Goal: Information Seeking & Learning: Find specific fact

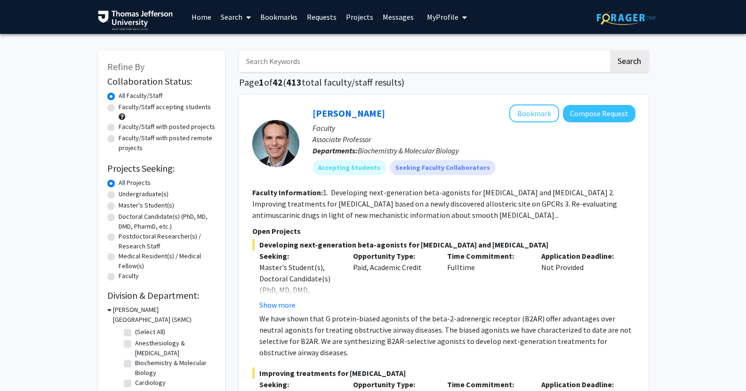
click at [280, 68] on input "Search Keywords" at bounding box center [423, 61] width 369 height 22
click at [610, 50] on button "Search" at bounding box center [629, 61] width 39 height 22
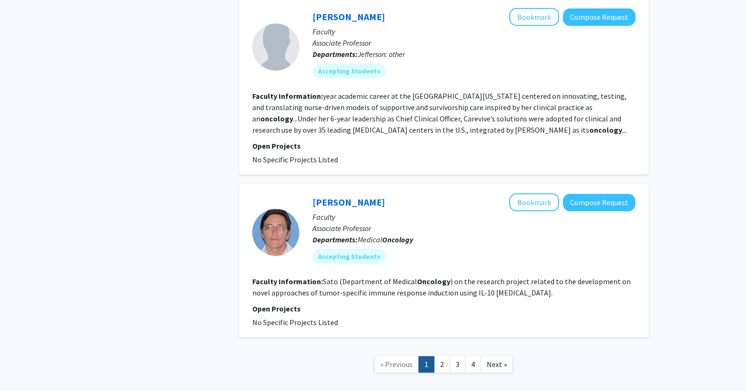
scroll to position [1583, 0]
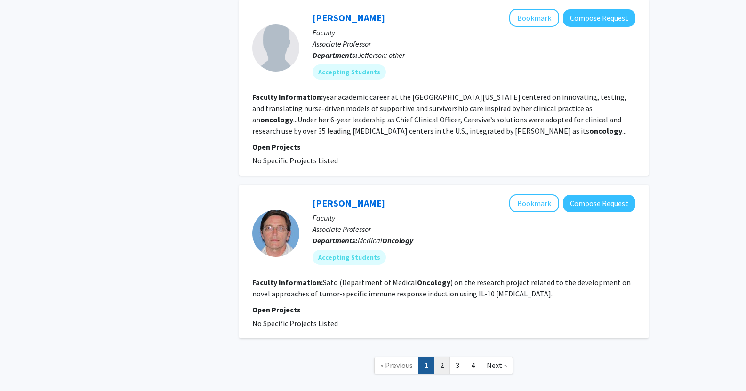
click at [440, 357] on link "2" at bounding box center [442, 365] width 16 height 16
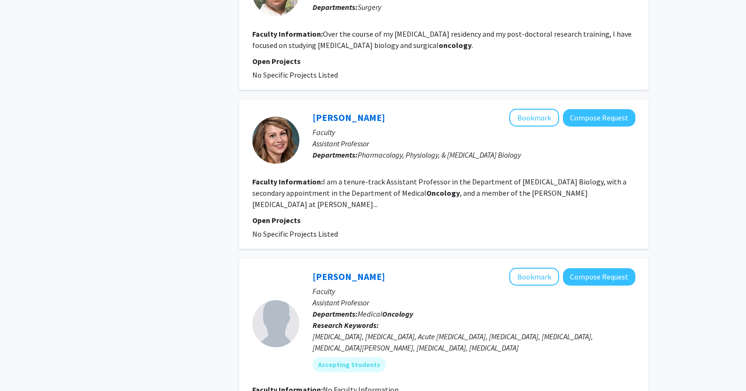
scroll to position [1454, 0]
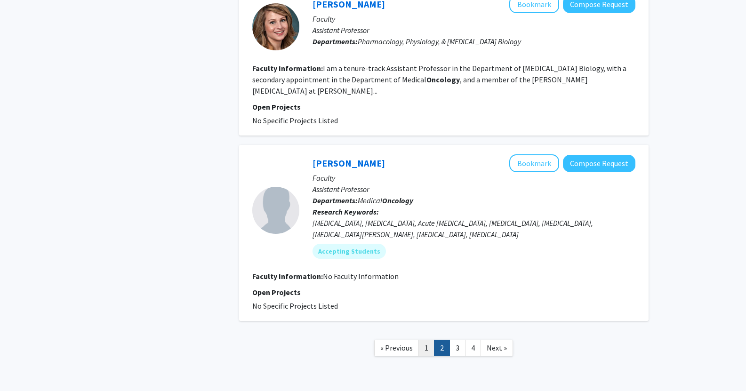
click at [430, 340] on link "1" at bounding box center [426, 348] width 16 height 16
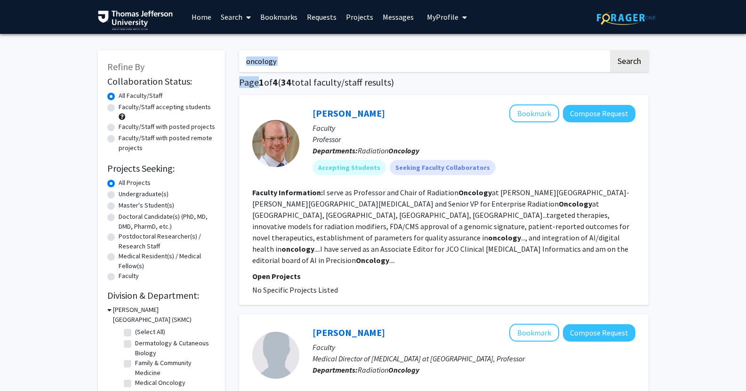
click at [264, 67] on input "oncology" at bounding box center [423, 61] width 369 height 22
click at [610, 50] on button "Search" at bounding box center [629, 61] width 39 height 22
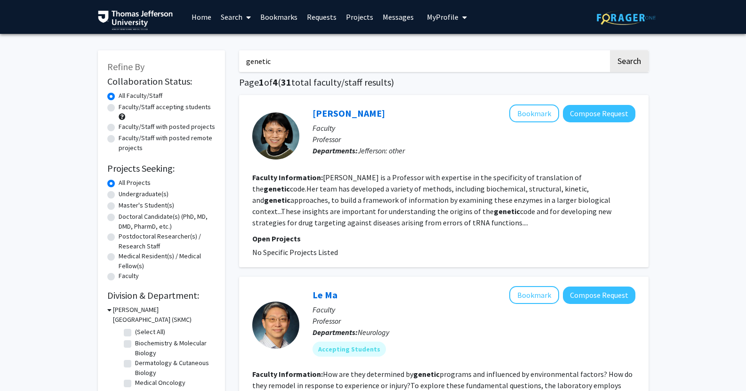
click at [264, 67] on input "genetic" at bounding box center [423, 61] width 369 height 22
type input "c"
type input "oncology"
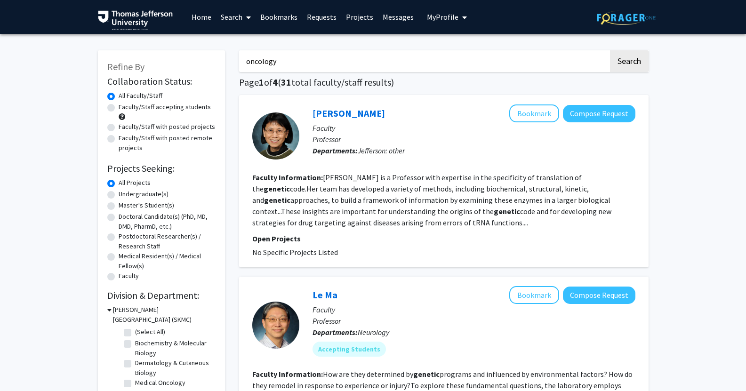
click at [610, 50] on button "Search" at bounding box center [629, 61] width 39 height 22
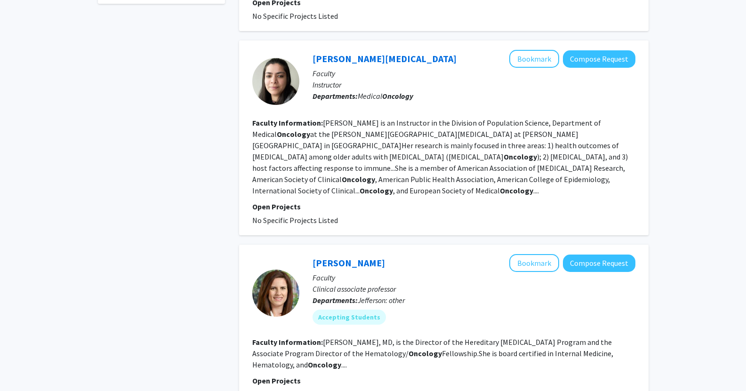
scroll to position [441, 0]
